Goal: Task Accomplishment & Management: Manage account settings

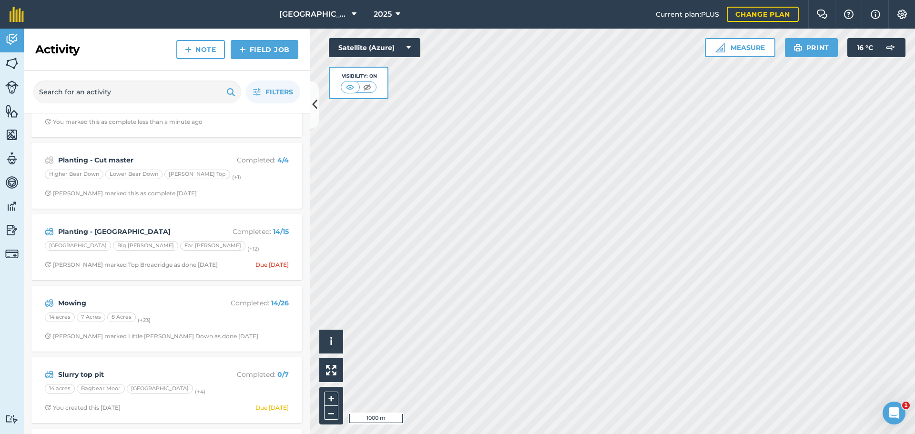
scroll to position [95, 0]
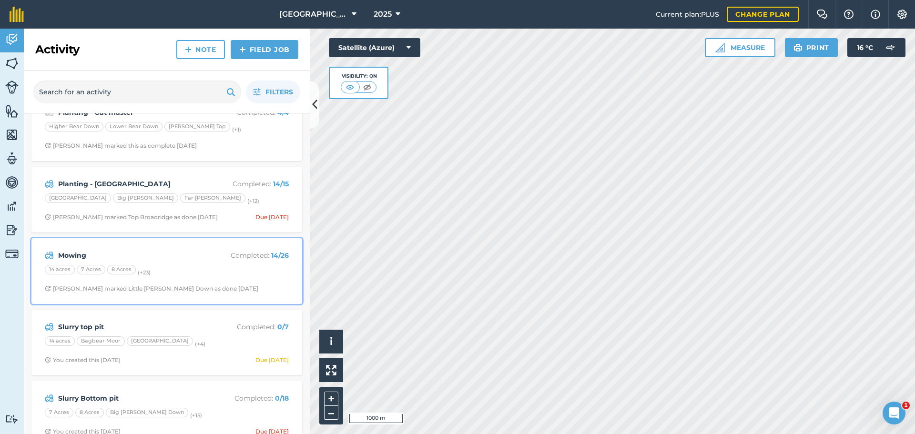
click at [155, 250] on div "Mowing Completed : 14 / 26" at bounding box center [167, 255] width 244 height 11
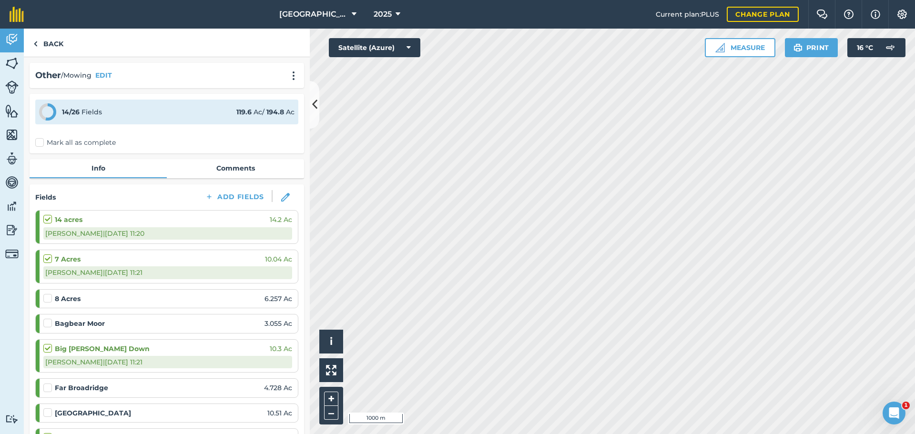
click at [41, 145] on label "Mark all as complete" at bounding box center [75, 143] width 81 height 10
click at [41, 144] on input "Mark all as complete" at bounding box center [38, 141] width 6 height 6
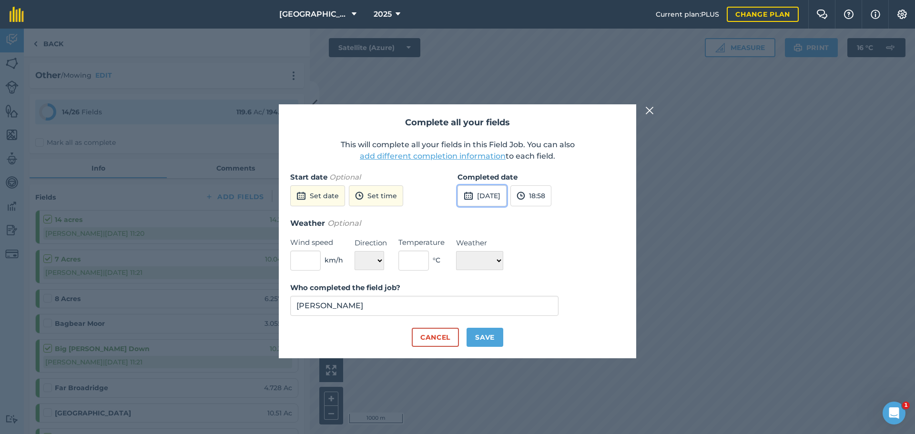
click at [491, 199] on button "[DATE]" at bounding box center [481, 195] width 49 height 21
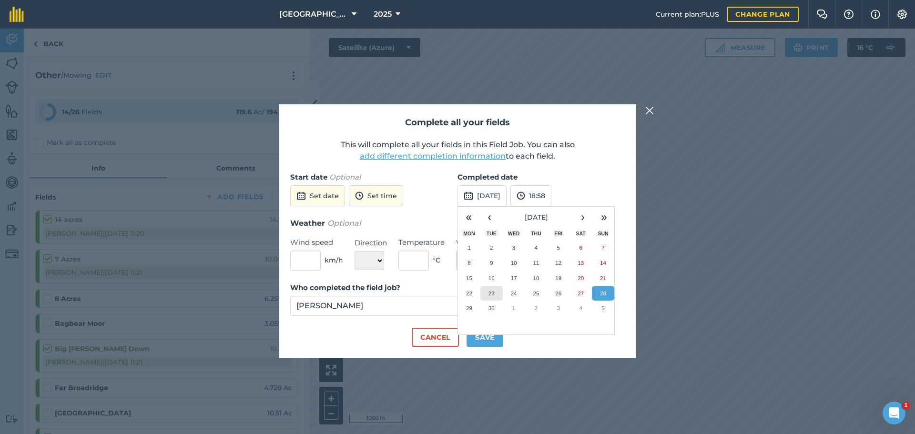
click at [500, 293] on button "23" at bounding box center [491, 293] width 22 height 15
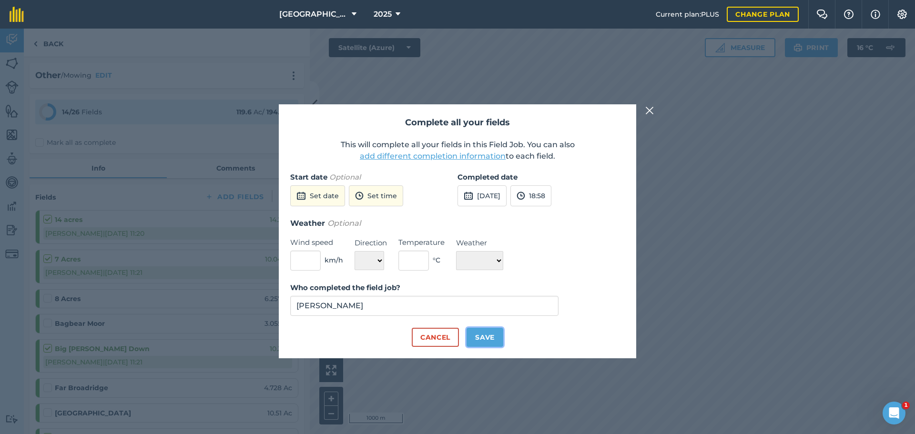
click at [487, 335] on button "Save" at bounding box center [484, 337] width 37 height 19
checkbox input "true"
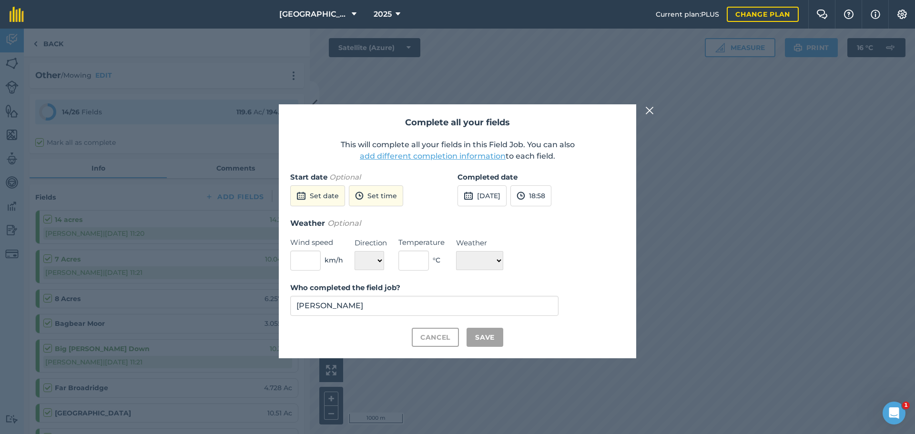
checkbox input "true"
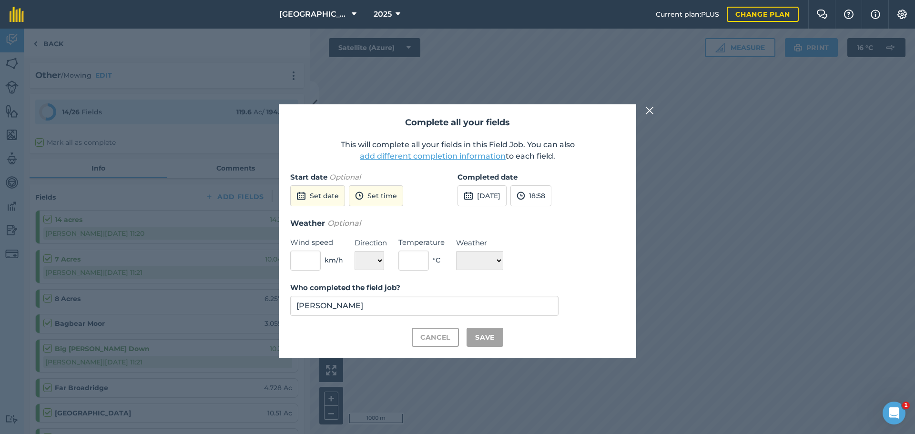
checkbox input "true"
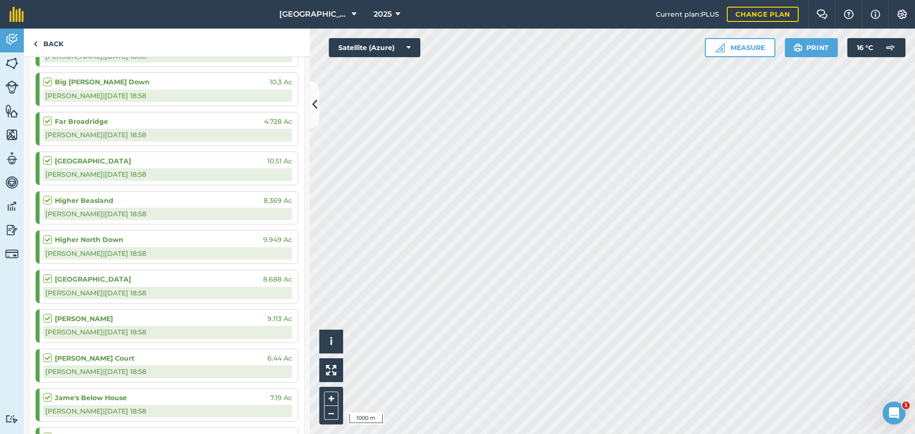
scroll to position [178, 0]
click at [29, 48] on link "Back" at bounding box center [48, 43] width 49 height 28
